Goal: Information Seeking & Learning: Check status

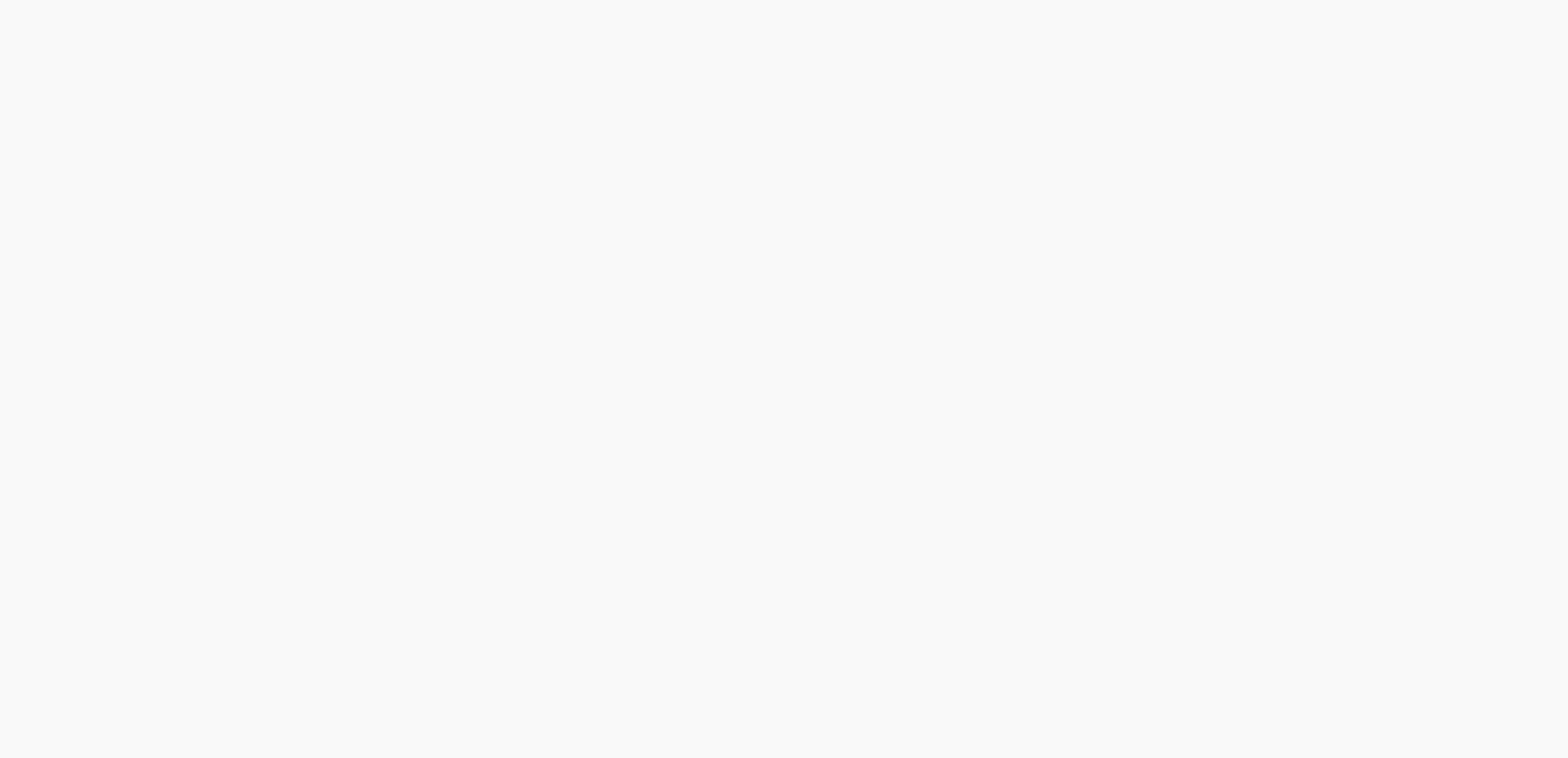
click at [449, 0] on html at bounding box center [784, 0] width 1568 height 0
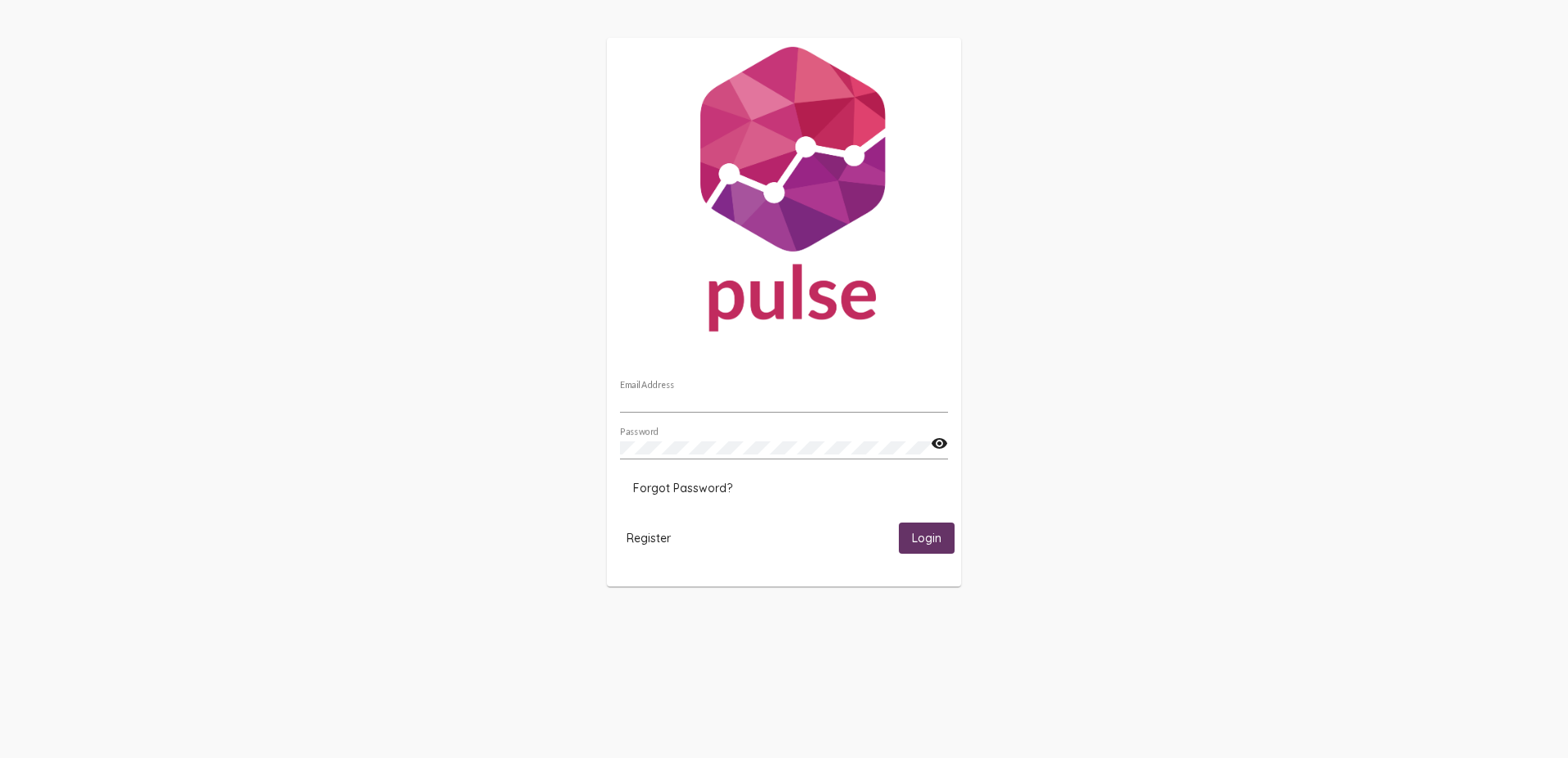
type input "[EMAIL_ADDRESS][DOMAIN_NAME]"
click at [927, 534] on span "Login" at bounding box center [927, 539] width 30 height 15
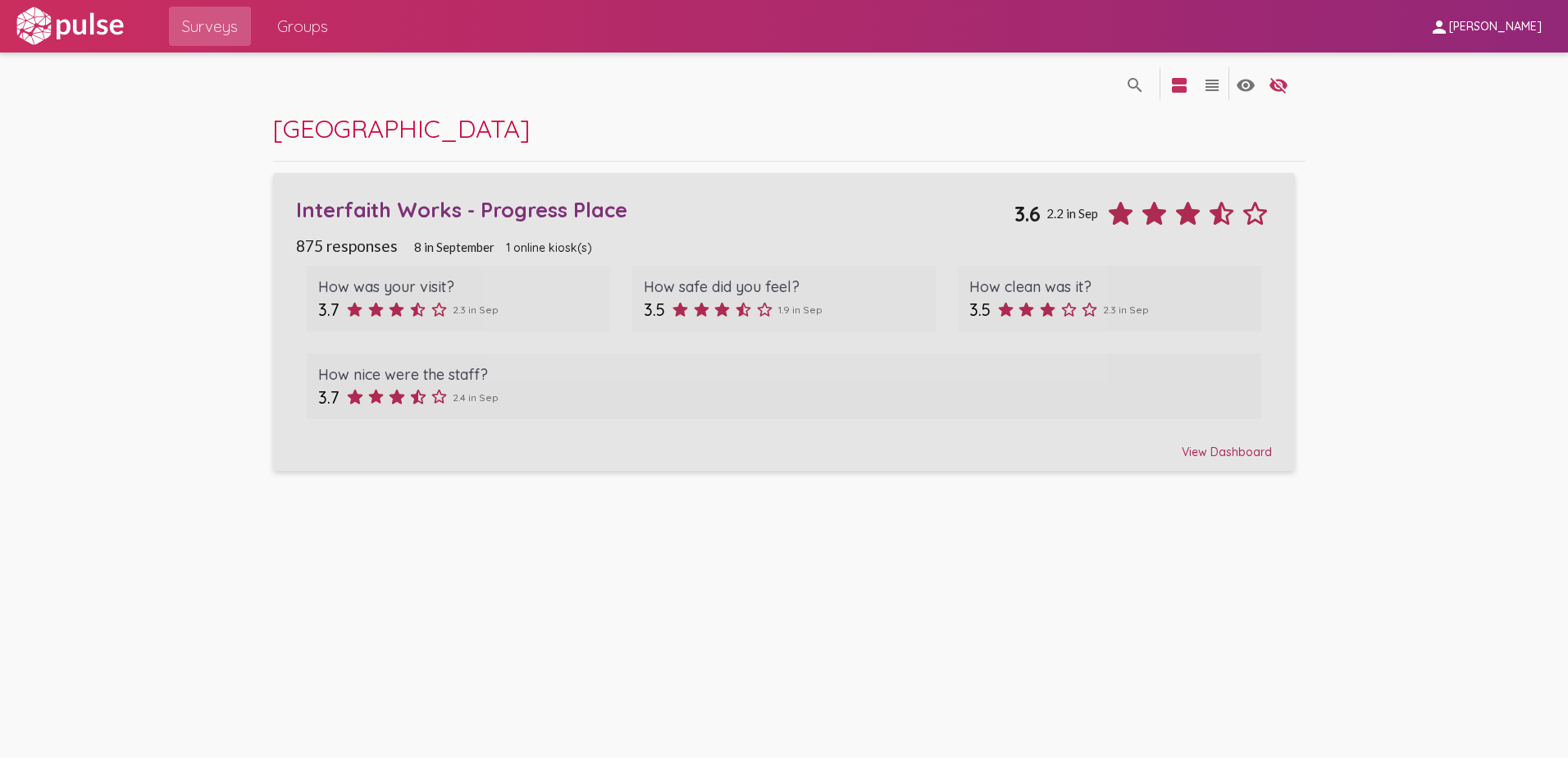
click at [517, 210] on div "Interfaith Works - Progress Place" at bounding box center [655, 209] width 719 height 25
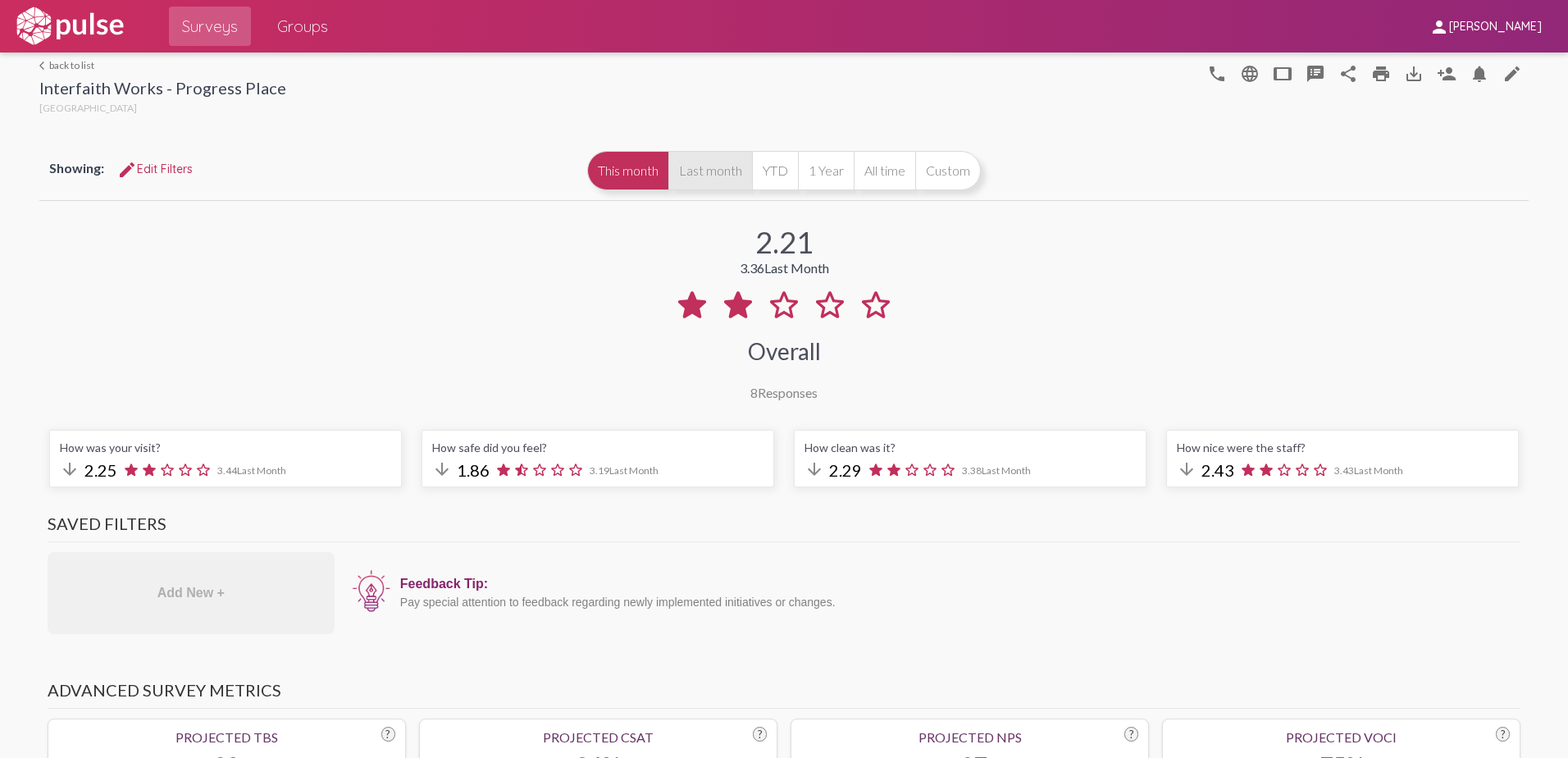
click at [709, 172] on button "Last month" at bounding box center [710, 171] width 84 height 39
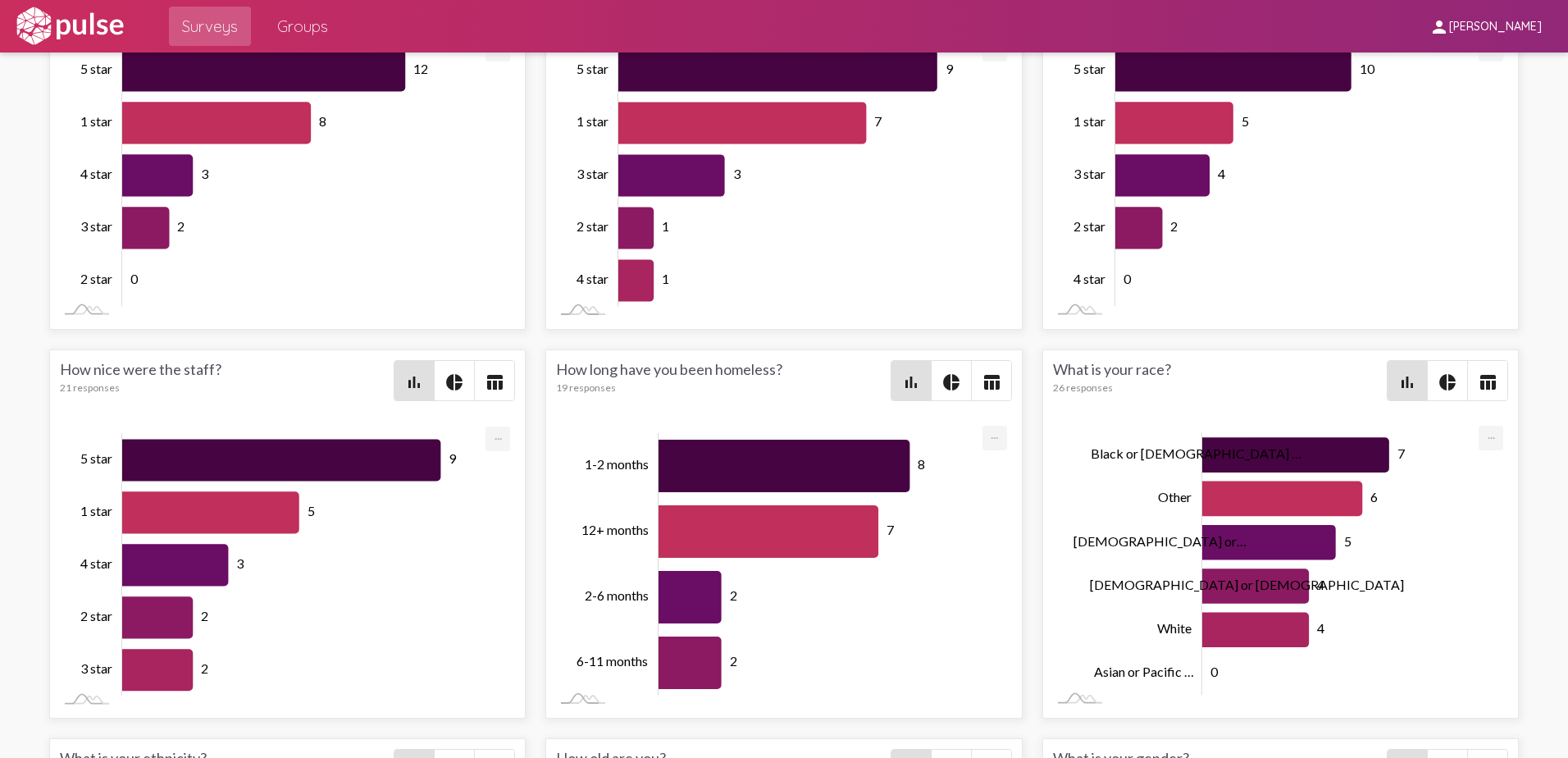
scroll to position [2215, 0]
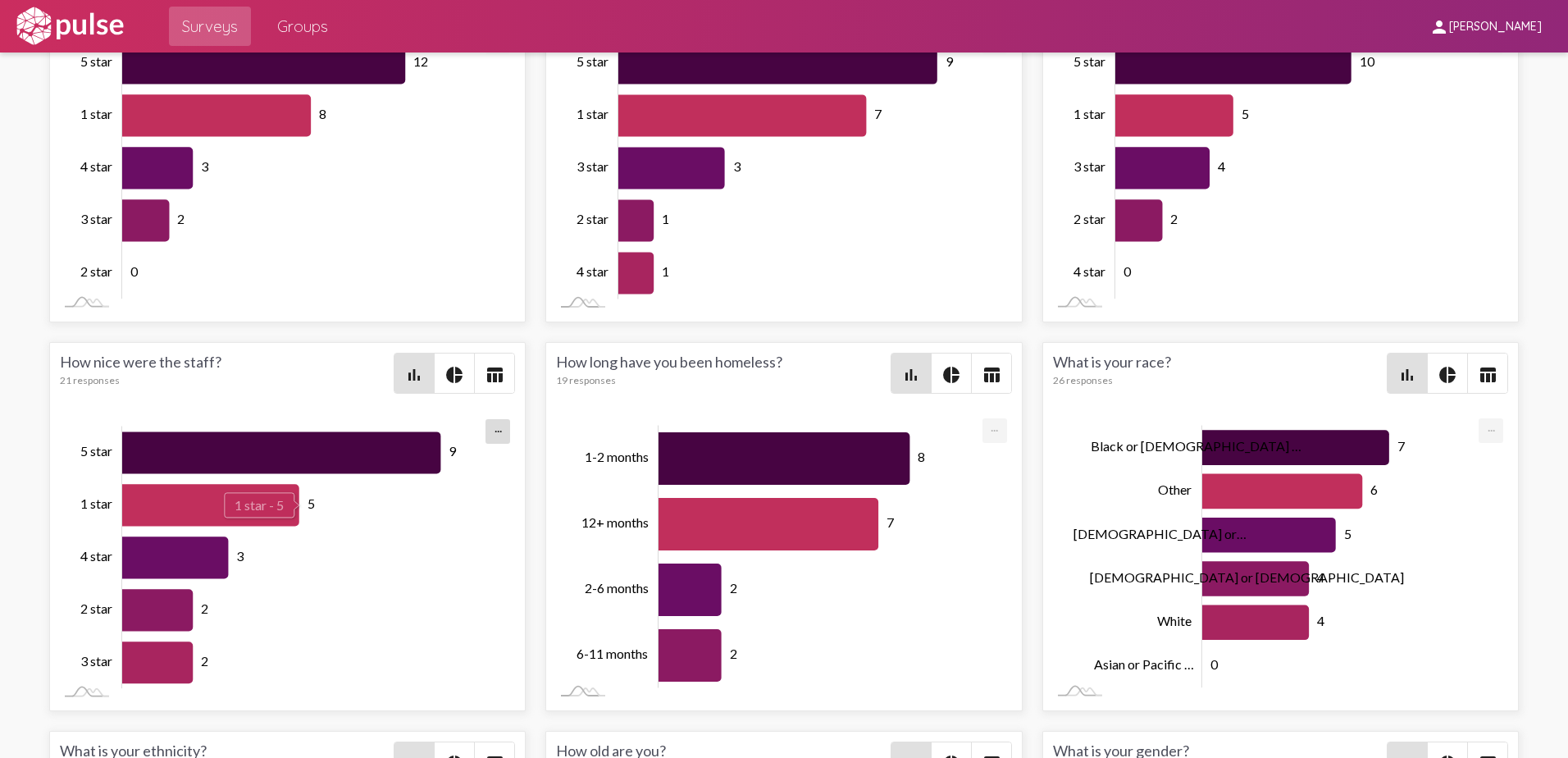
click at [156, 504] on icon "Series" at bounding box center [211, 505] width 177 height 42
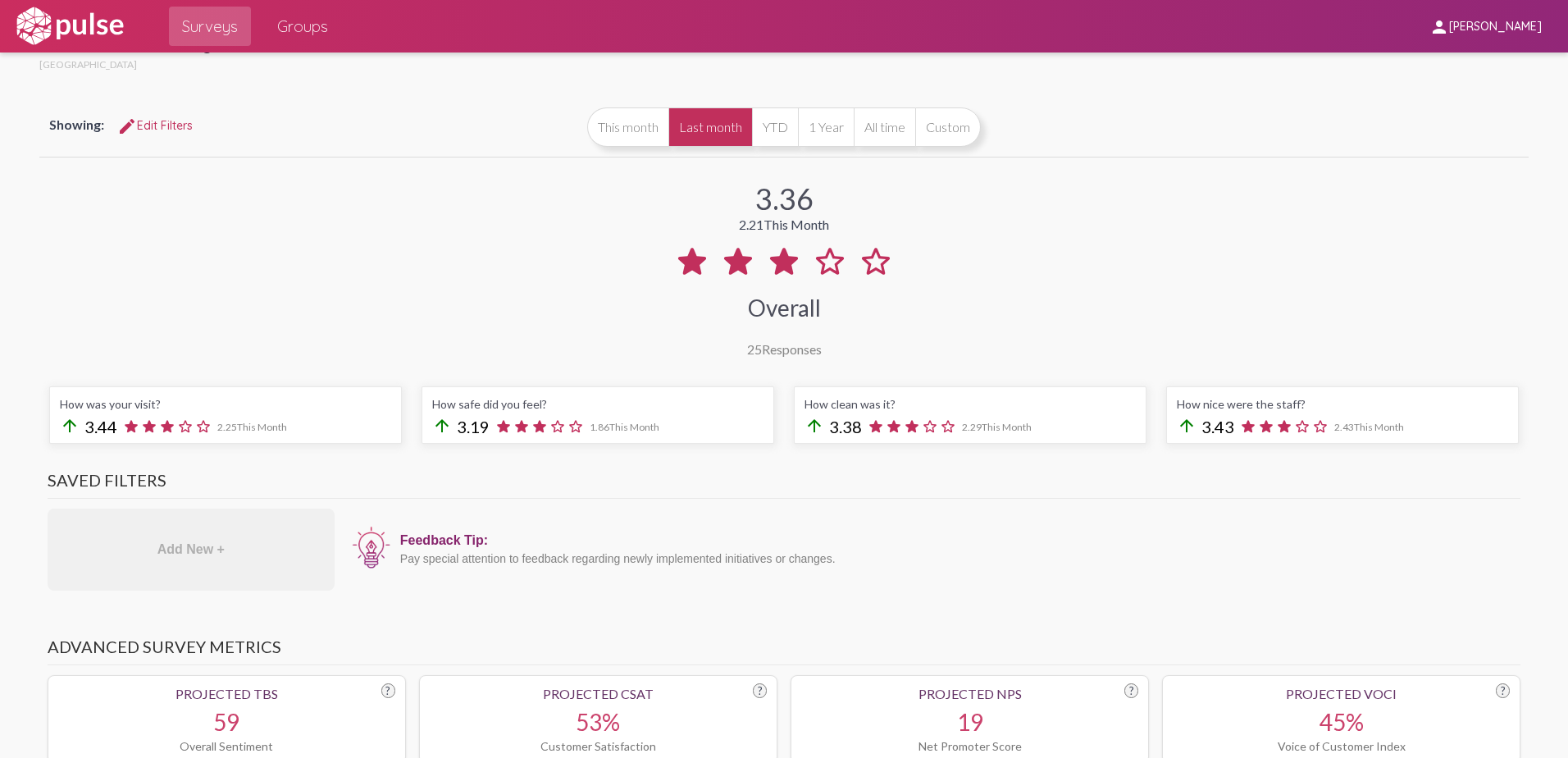
scroll to position [0, 0]
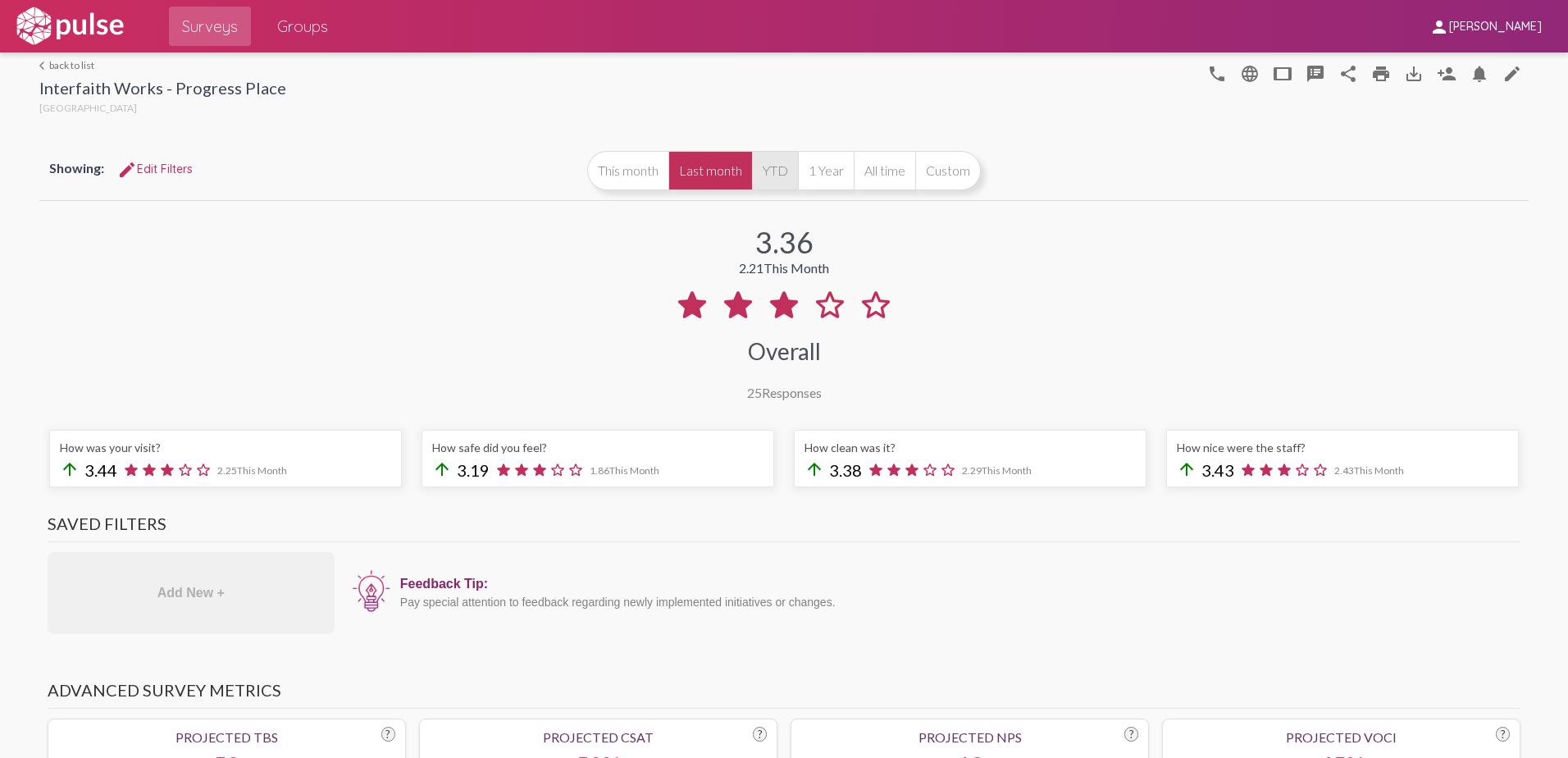
click at [769, 176] on button "YTD" at bounding box center [776, 171] width 46 height 39
click at [605, 170] on button "This month" at bounding box center [628, 171] width 82 height 39
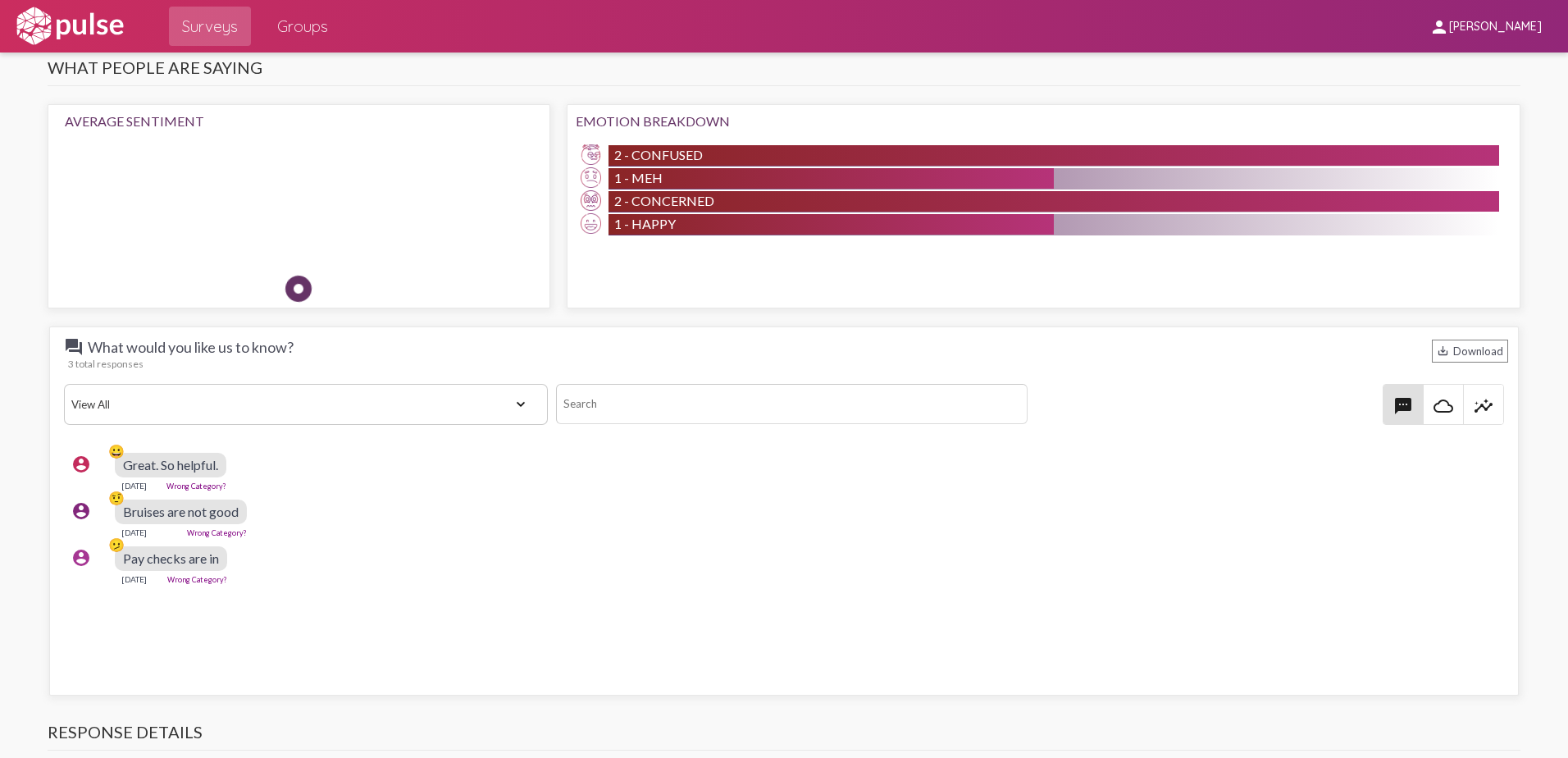
scroll to position [1394, 0]
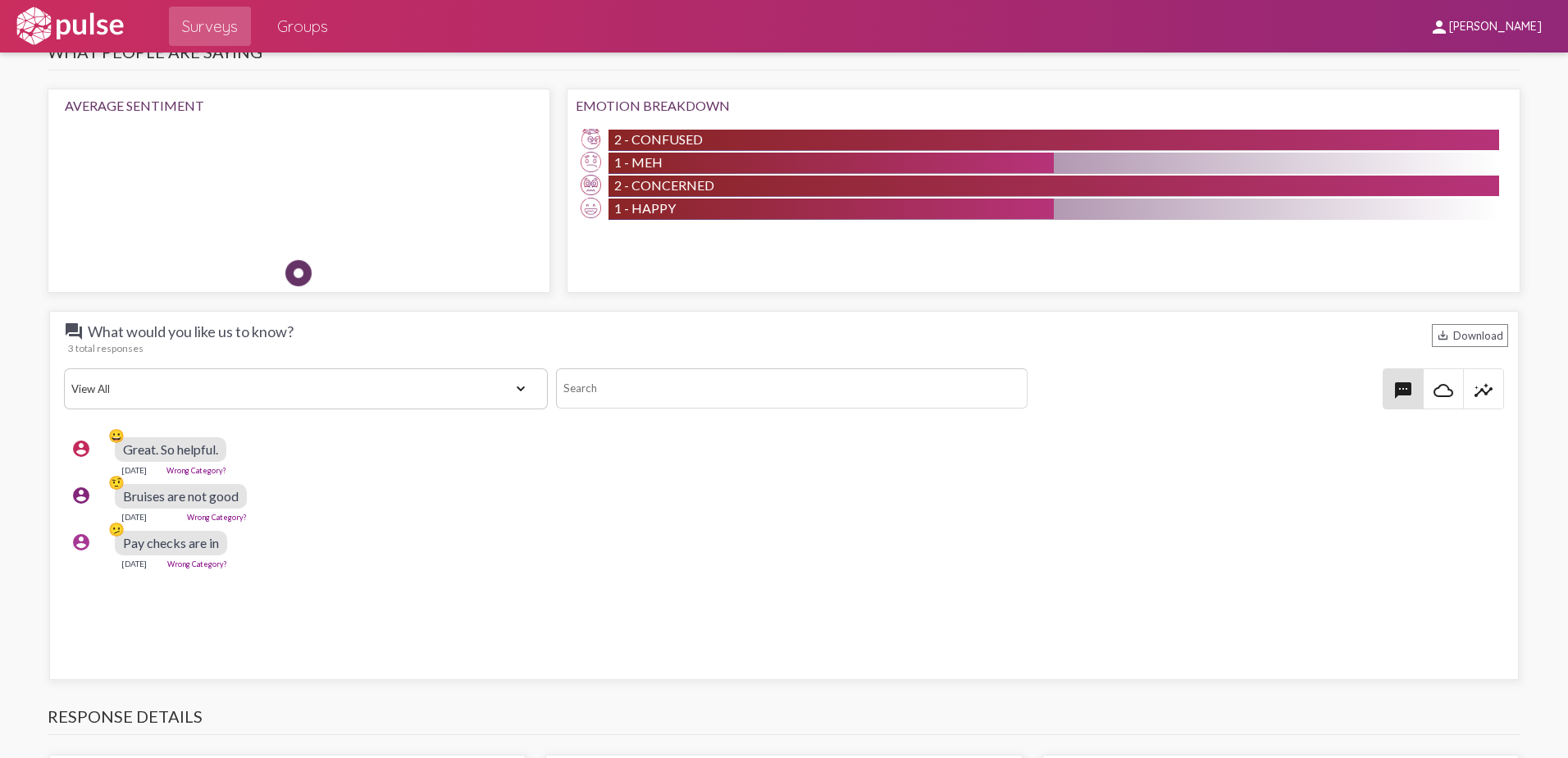
click at [521, 389] on select "View All Positive Neutral Negative Happy Meh Suggestions Angry Disgust Sadness …" at bounding box center [306, 389] width 484 height 41
click at [520, 388] on select "View All Positive Neutral Negative Happy Meh Suggestions Angry Disgust Sadness …" at bounding box center [306, 389] width 484 height 41
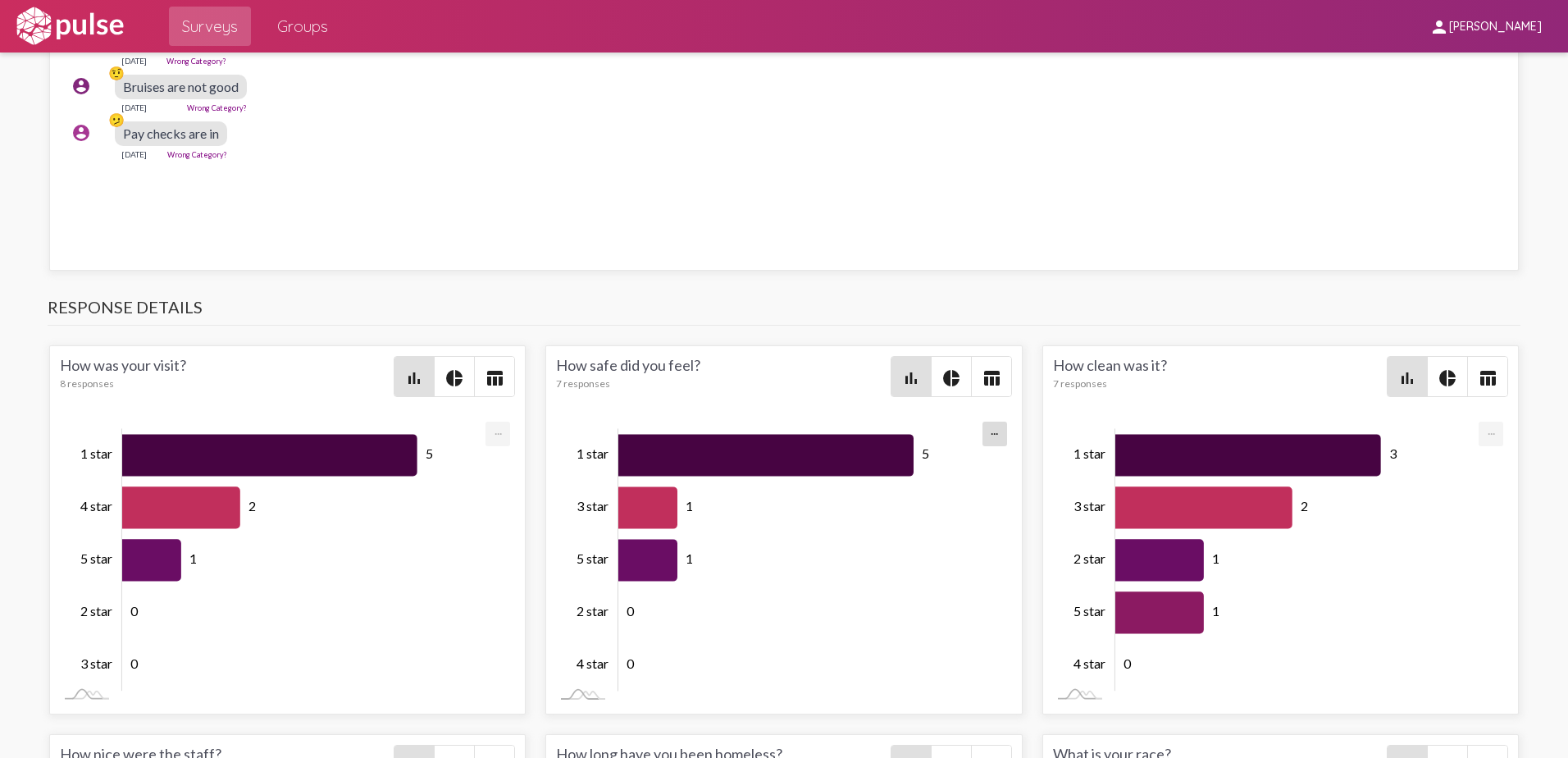
scroll to position [1805, 0]
click at [455, 376] on mat-icon "pie_chart" at bounding box center [454, 377] width 19 height 19
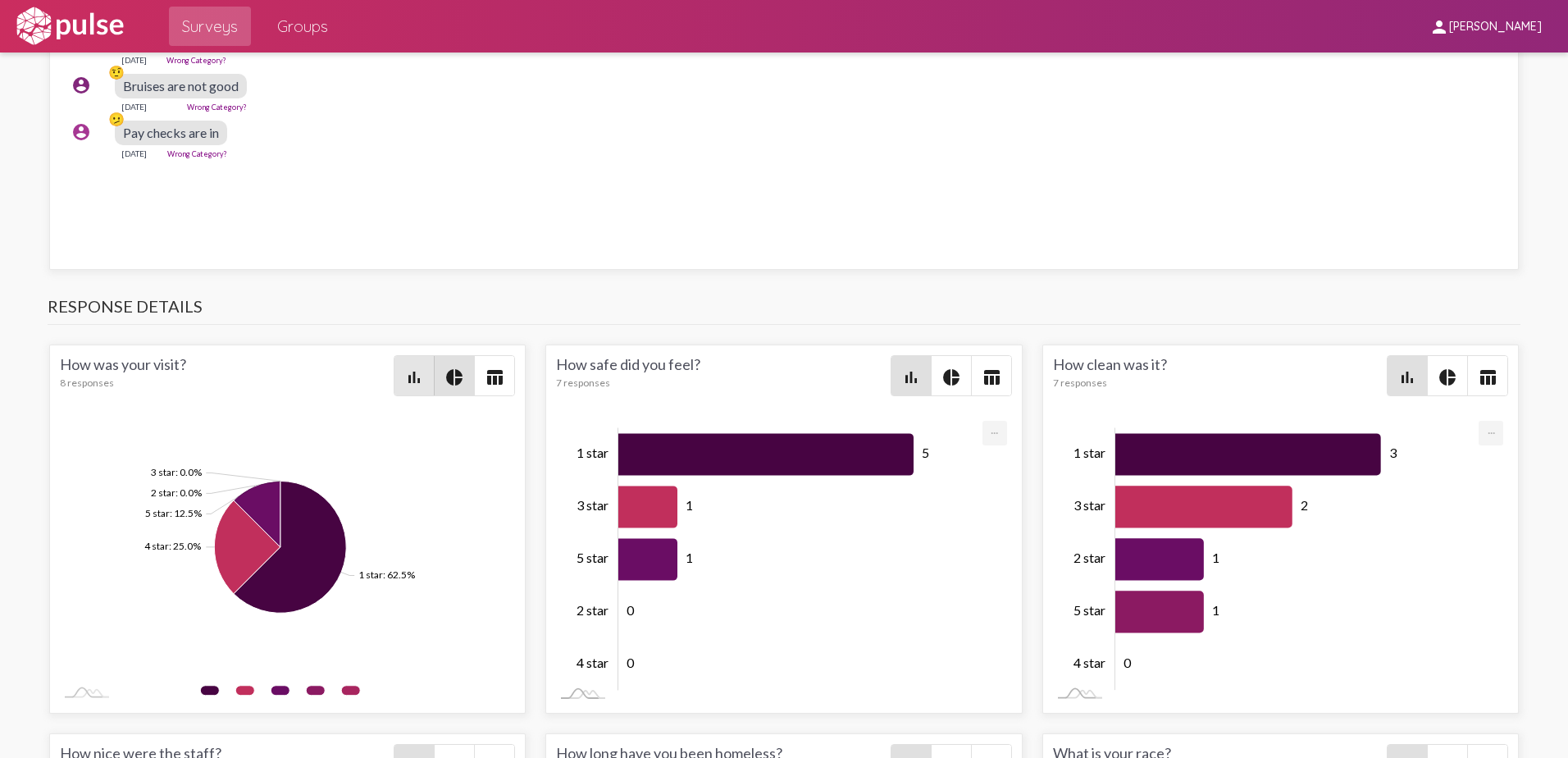
click at [405, 372] on mat-icon "bar_chart" at bounding box center [414, 377] width 19 height 19
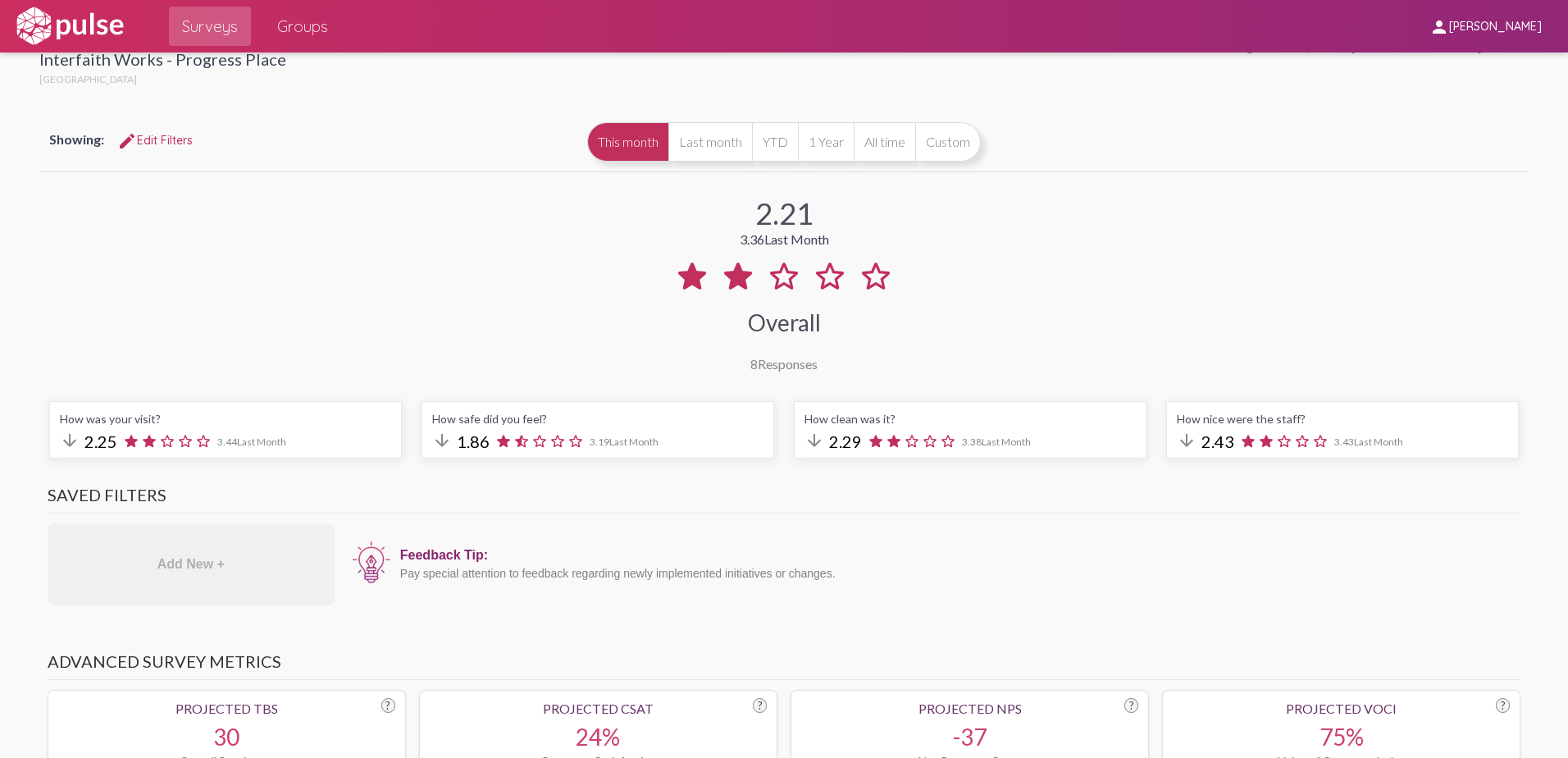
scroll to position [0, 0]
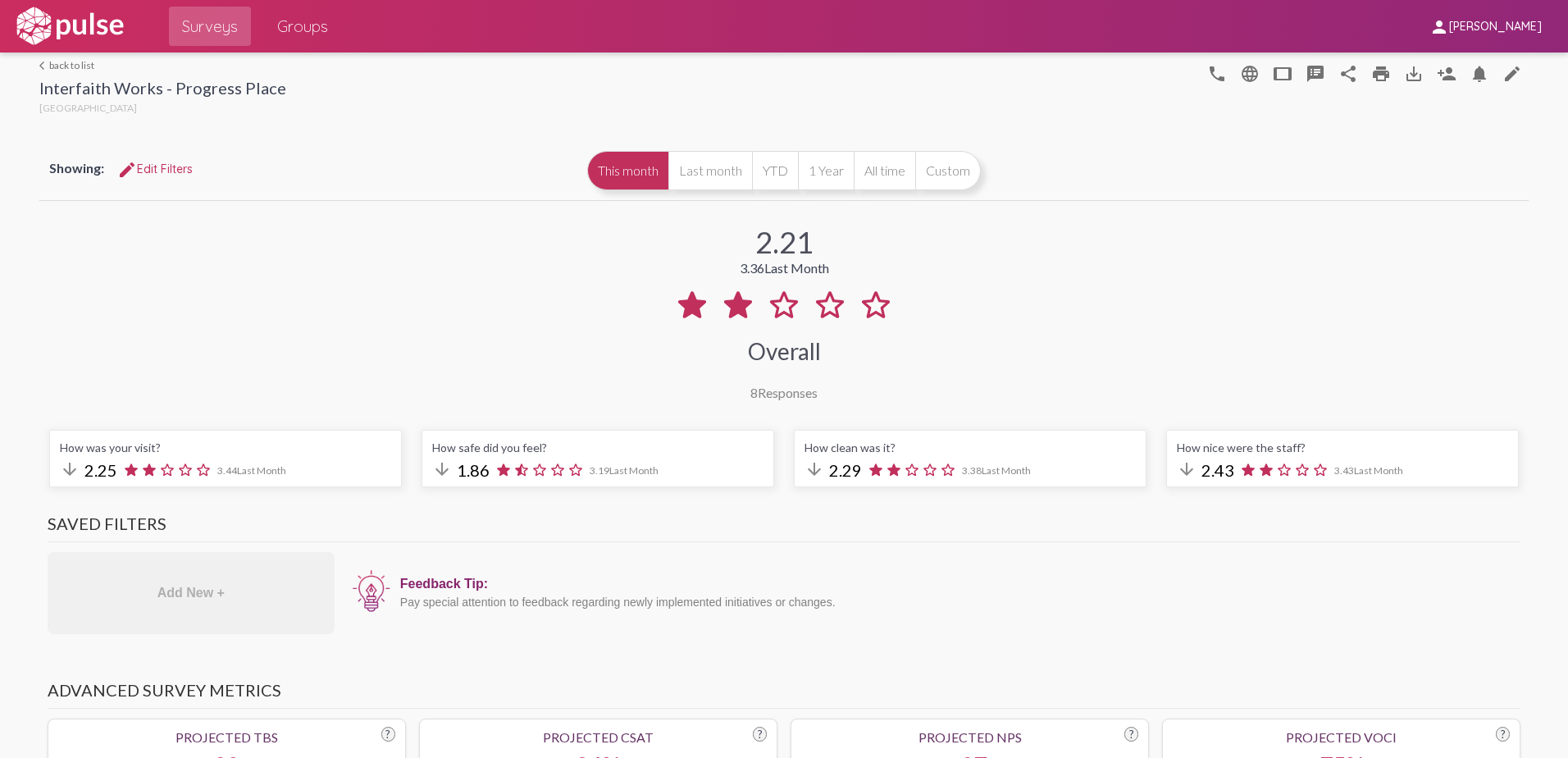
click at [185, 168] on span "edit Edit Filters" at bounding box center [154, 169] width 75 height 15
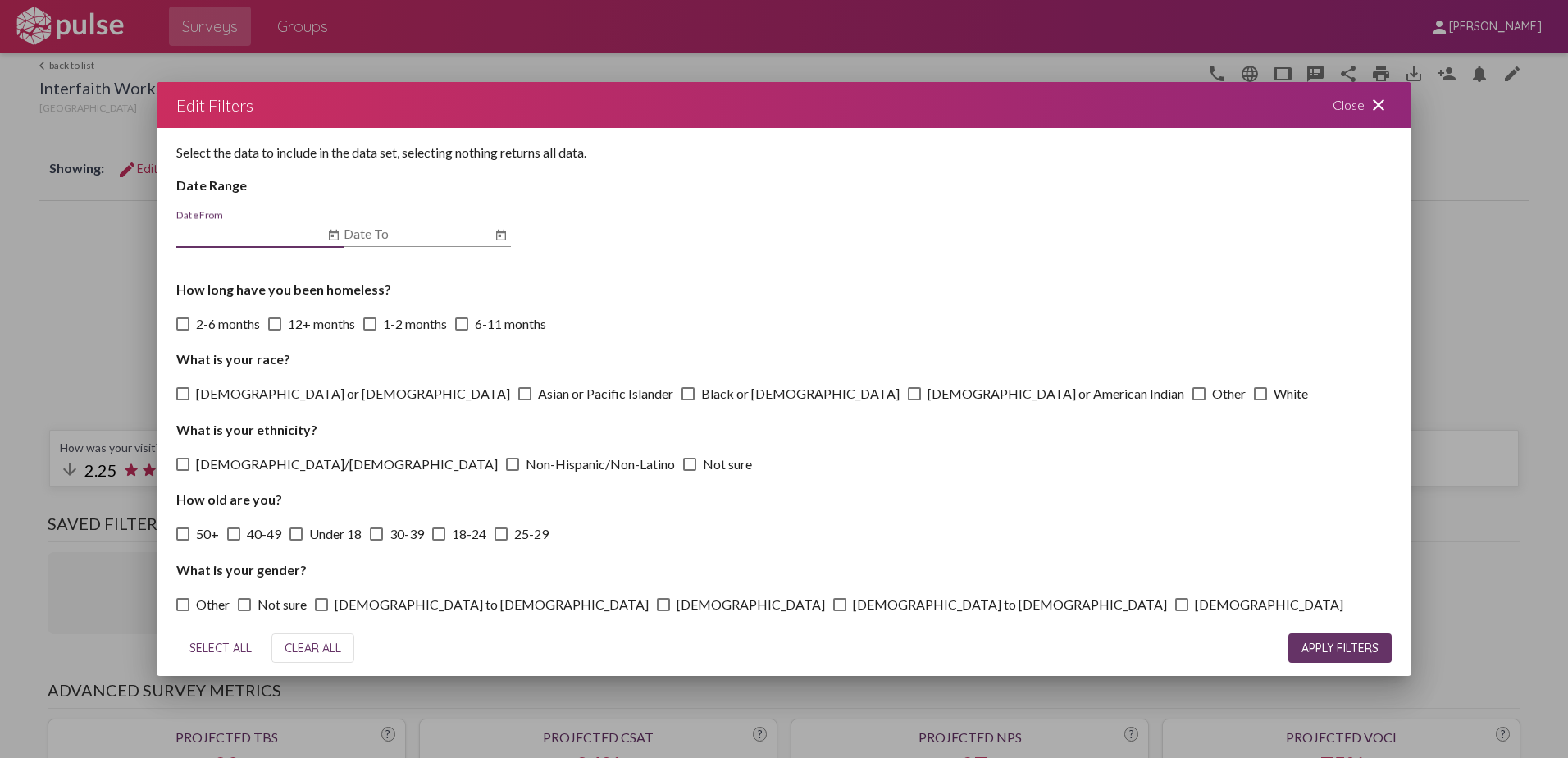
click at [1380, 101] on mat-icon "close" at bounding box center [1378, 105] width 19 height 19
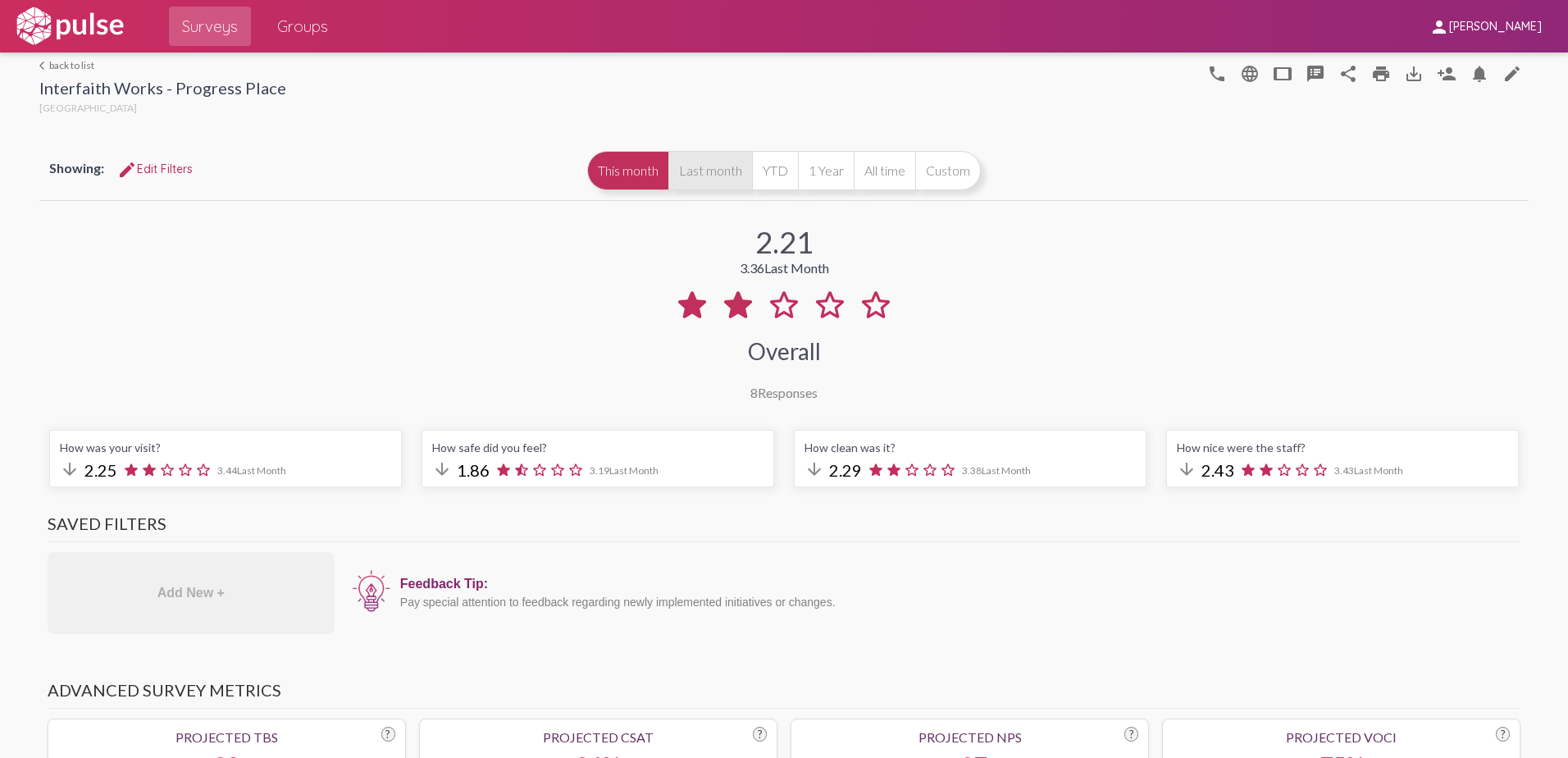
click at [709, 186] on button "Last month" at bounding box center [710, 171] width 84 height 39
click at [818, 173] on button "1 Year" at bounding box center [826, 171] width 56 height 39
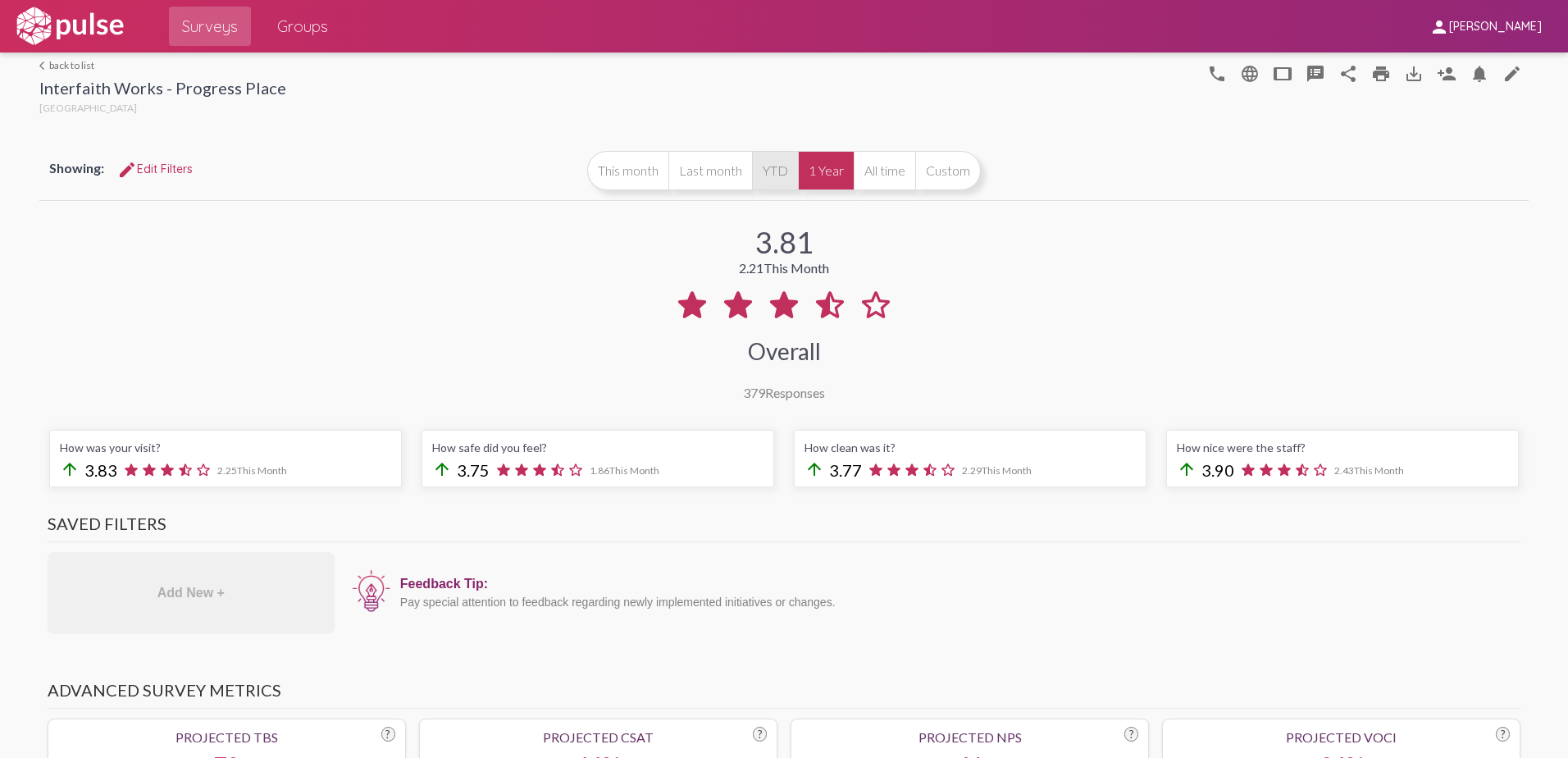
click at [755, 175] on button "YTD" at bounding box center [776, 171] width 46 height 39
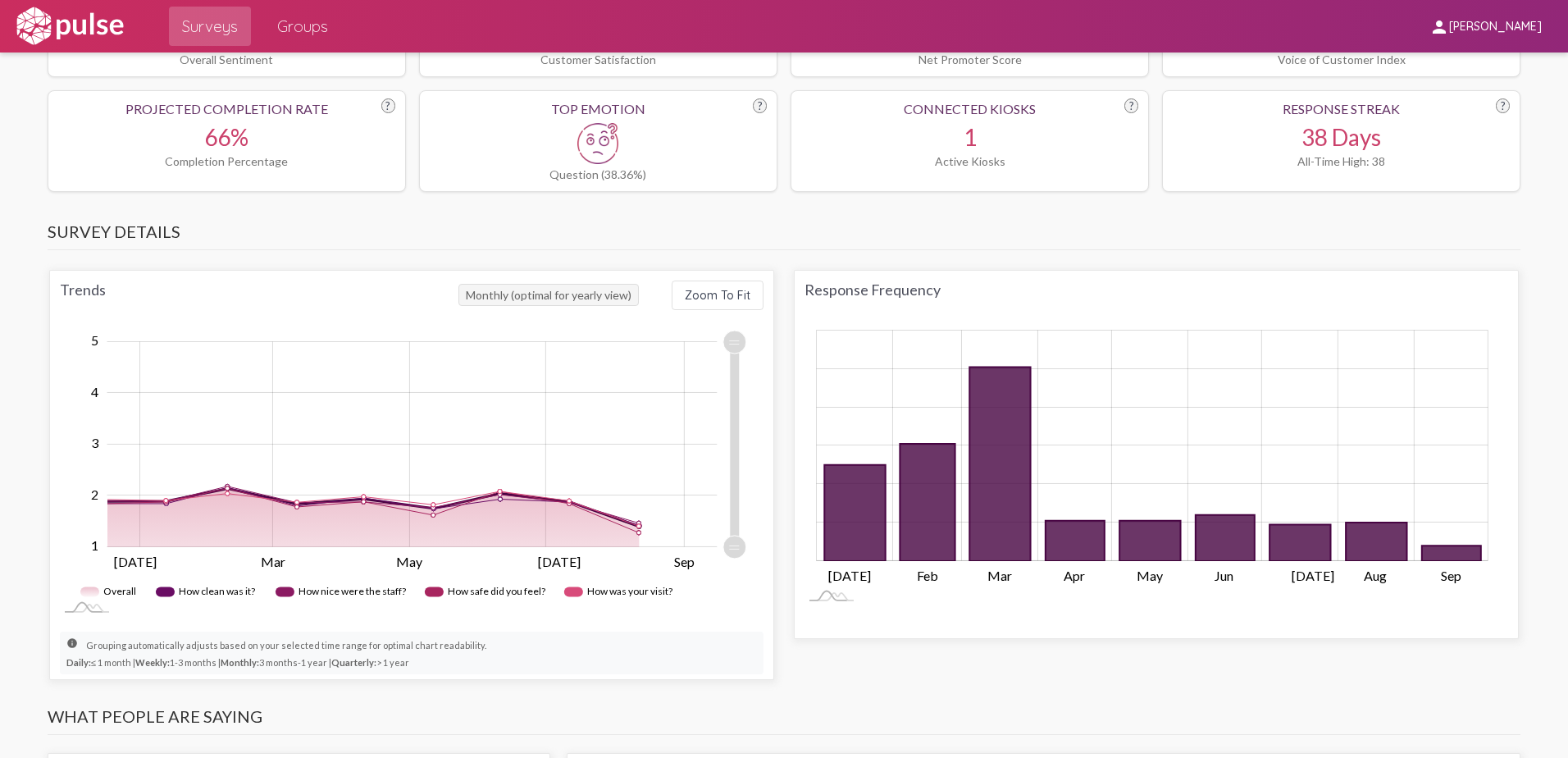
scroll to position [739, 0]
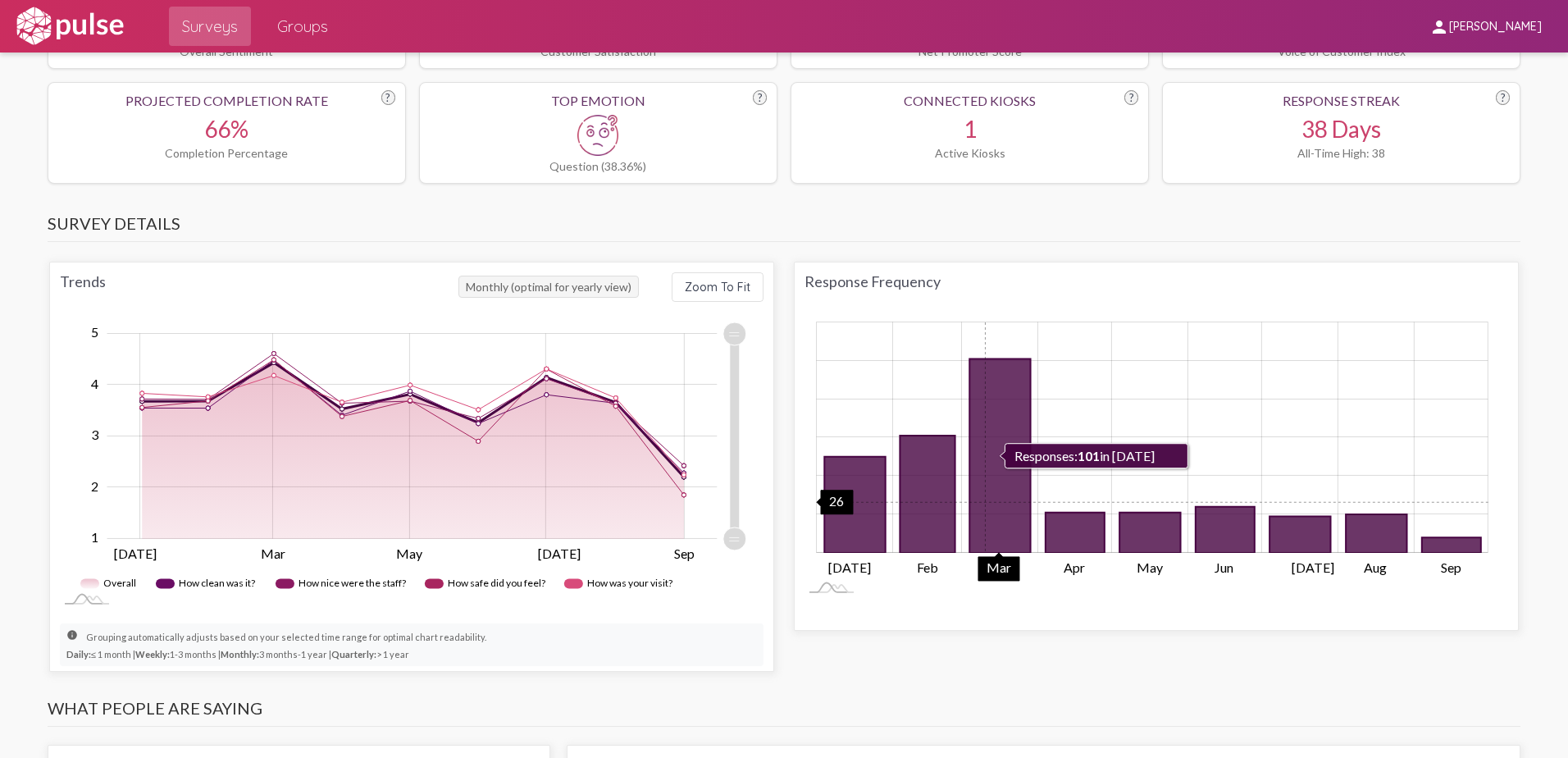
click at [980, 499] on icon "101 2025-03-01" at bounding box center [999, 456] width 60 height 195
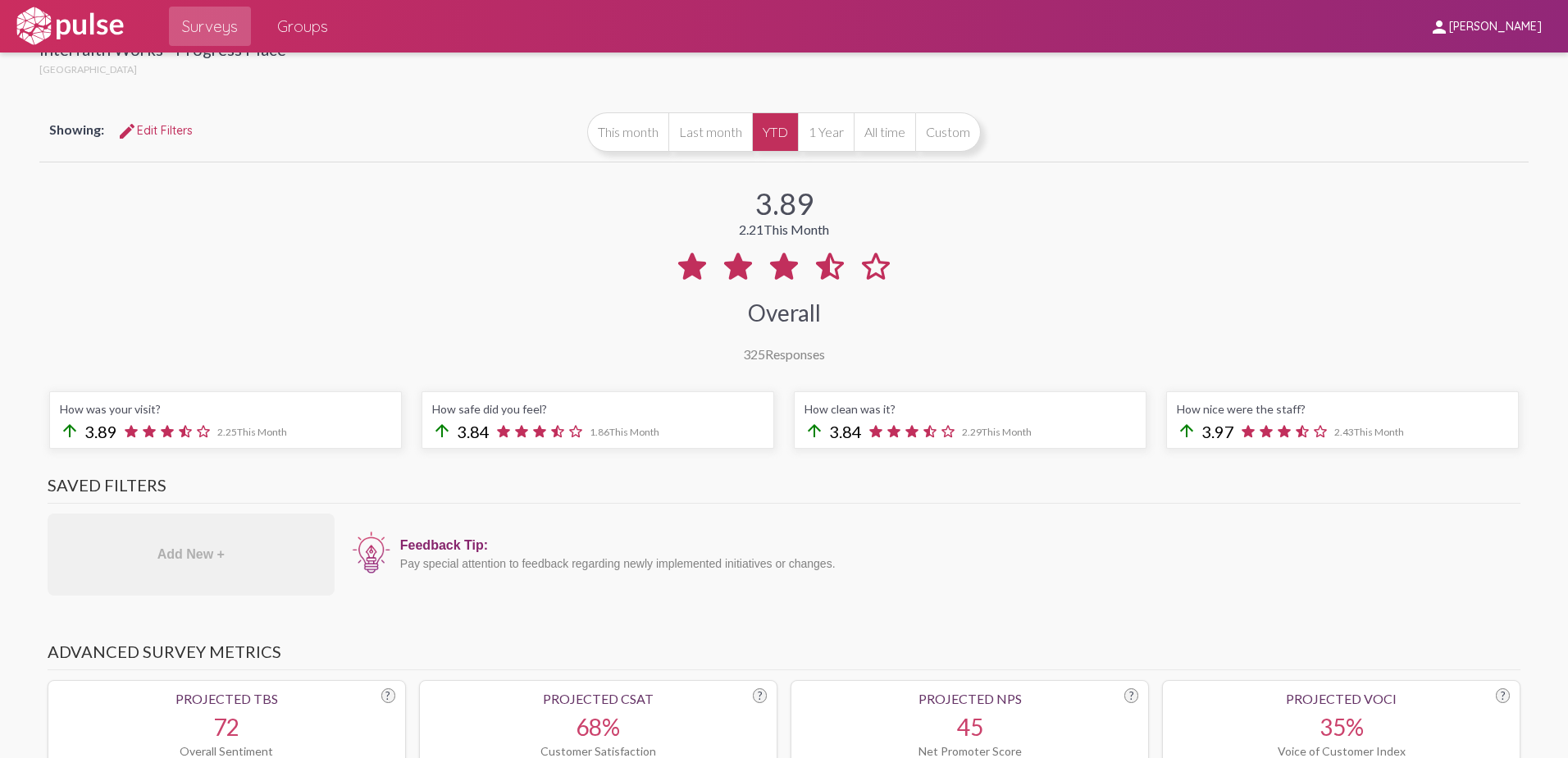
scroll to position [0, 0]
